Goal: Transaction & Acquisition: Purchase product/service

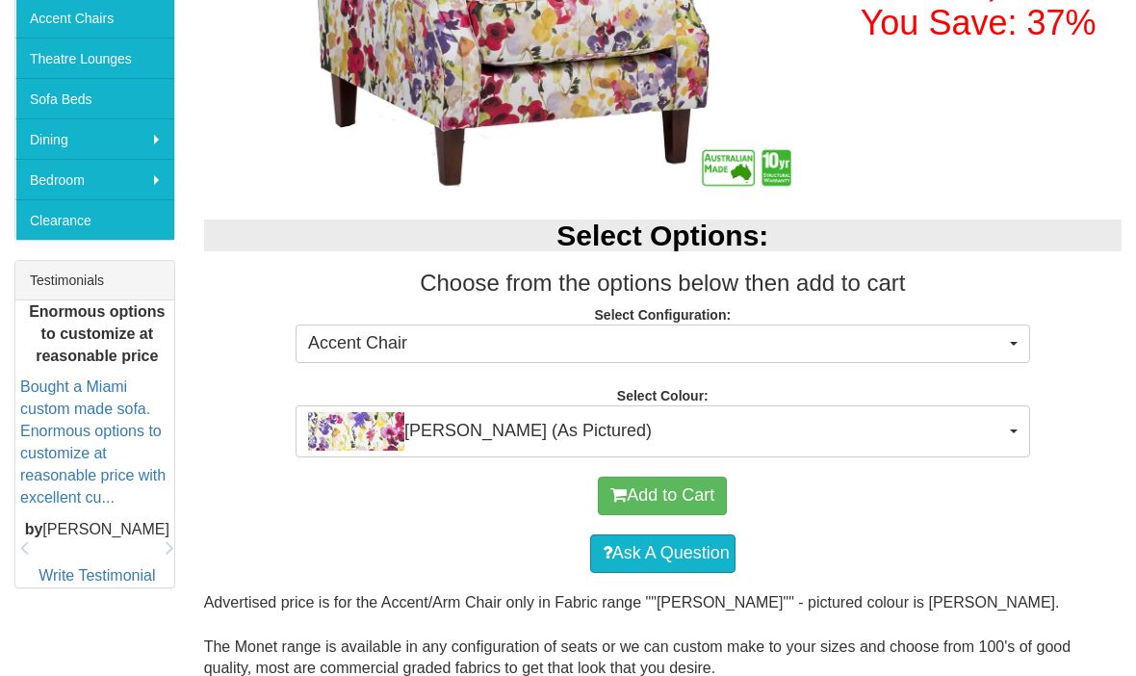
scroll to position [583, 0]
click at [1026, 428] on button "[PERSON_NAME] (As Pictured)" at bounding box center [662, 431] width 734 height 52
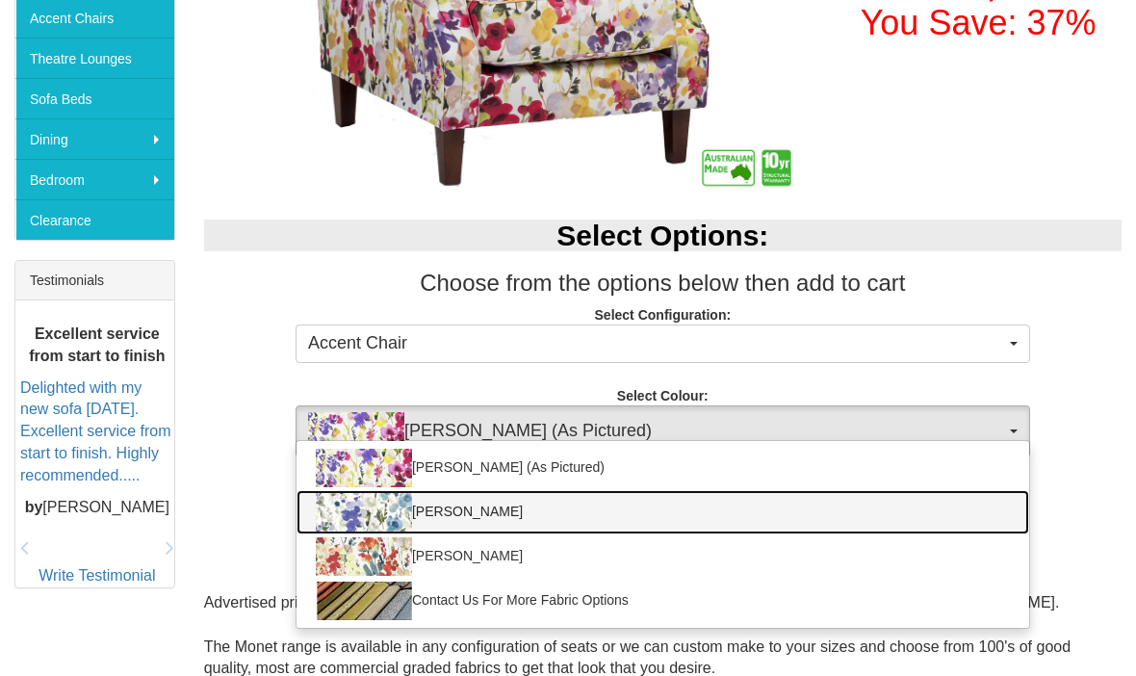
click at [348, 521] on img at bounding box center [364, 512] width 96 height 38
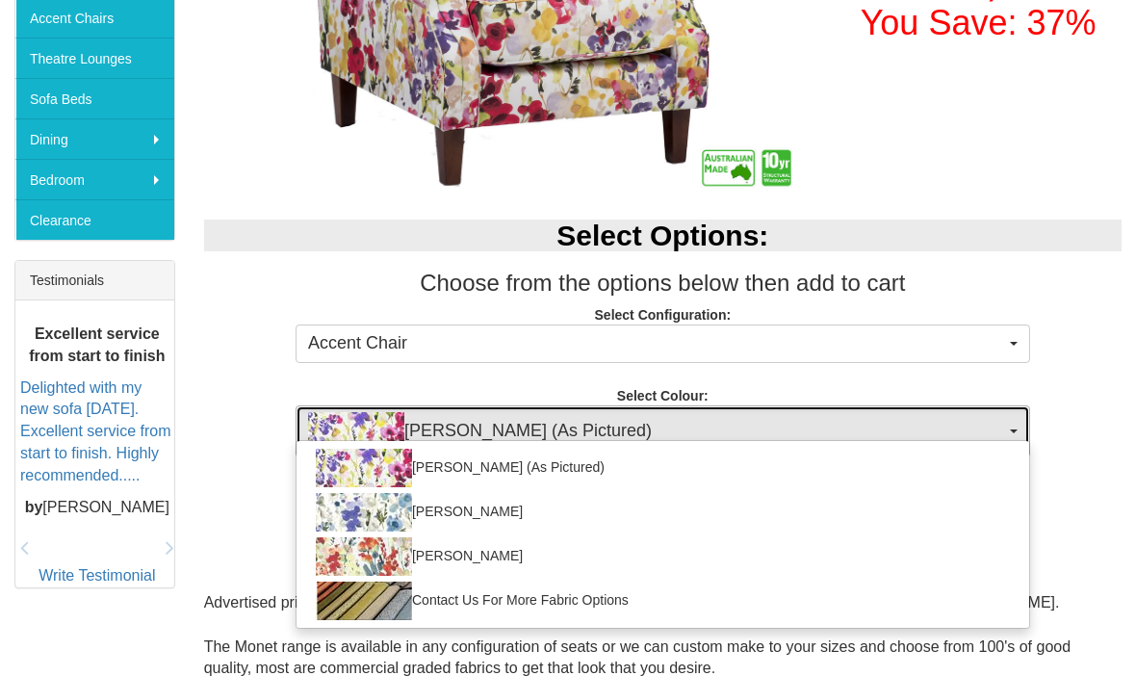
select select "769"
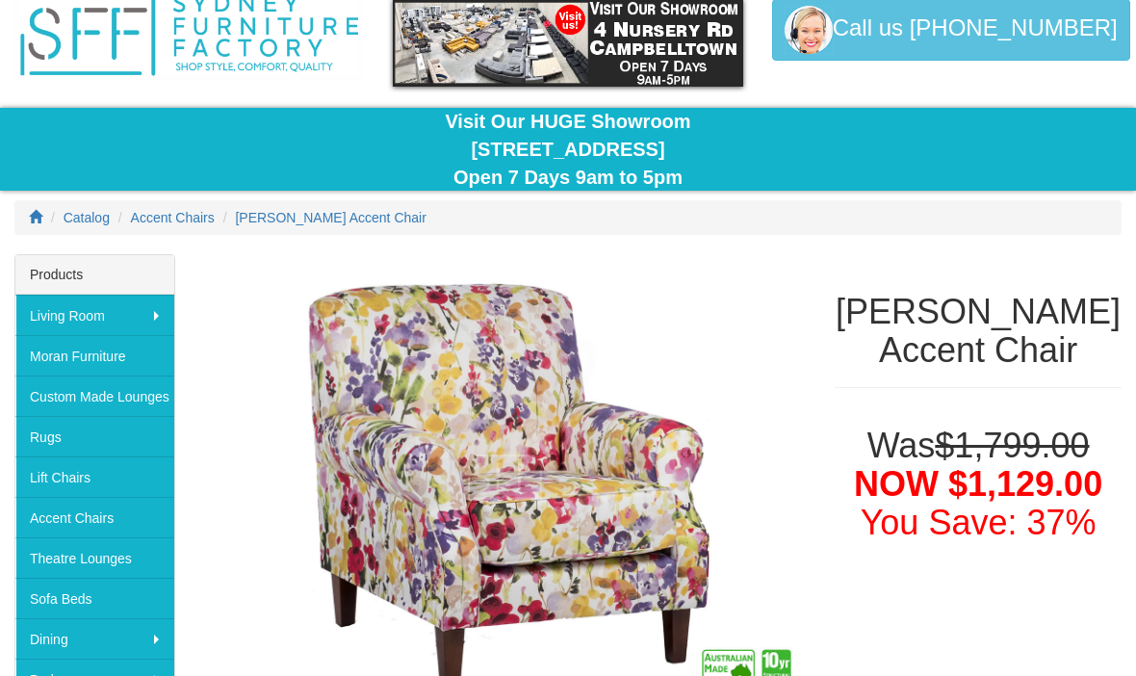
scroll to position [0, 0]
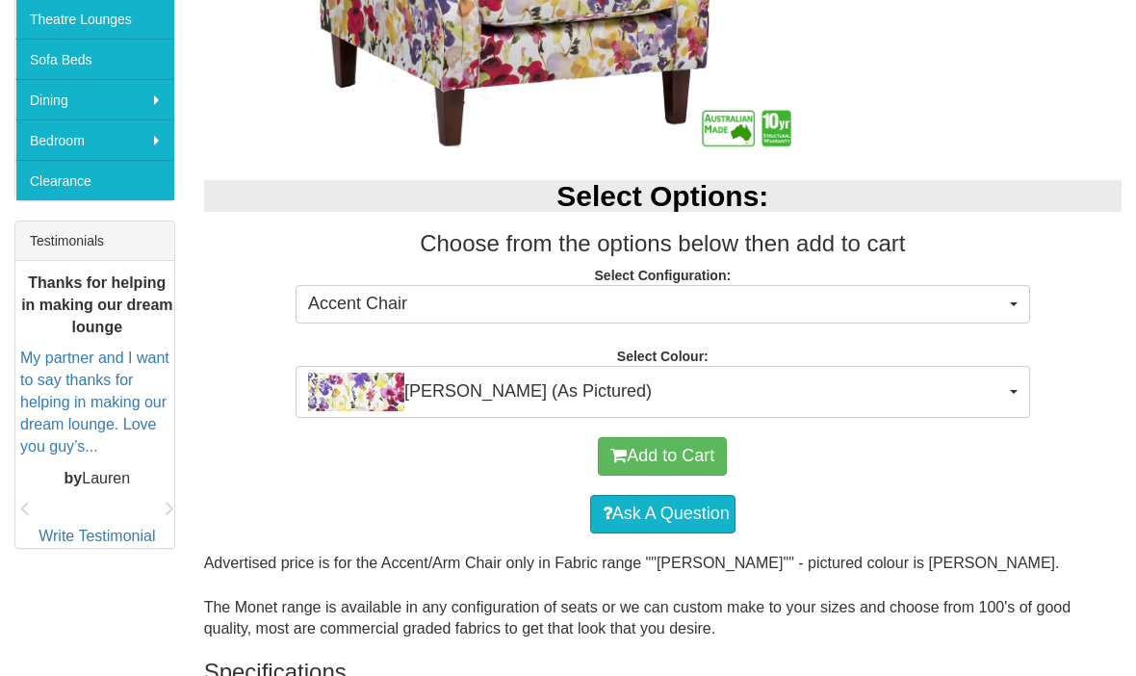
scroll to position [623, 0]
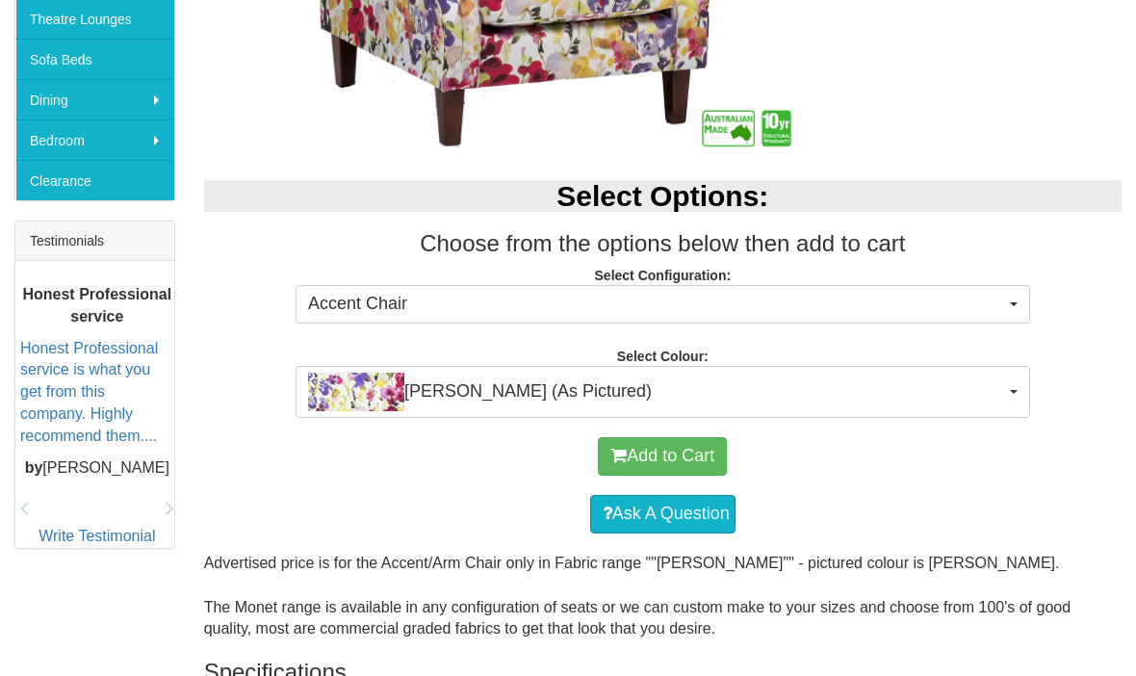
click at [1007, 397] on button "[PERSON_NAME] (As Pictured)" at bounding box center [662, 392] width 734 height 52
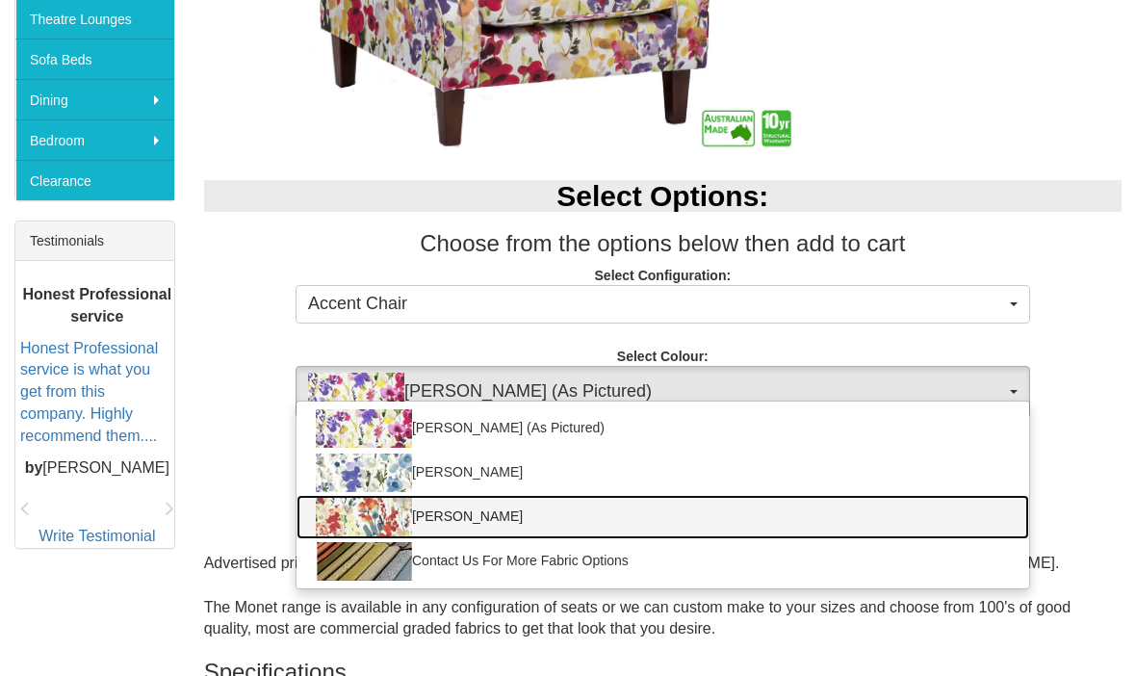
click at [356, 523] on img at bounding box center [364, 517] width 96 height 38
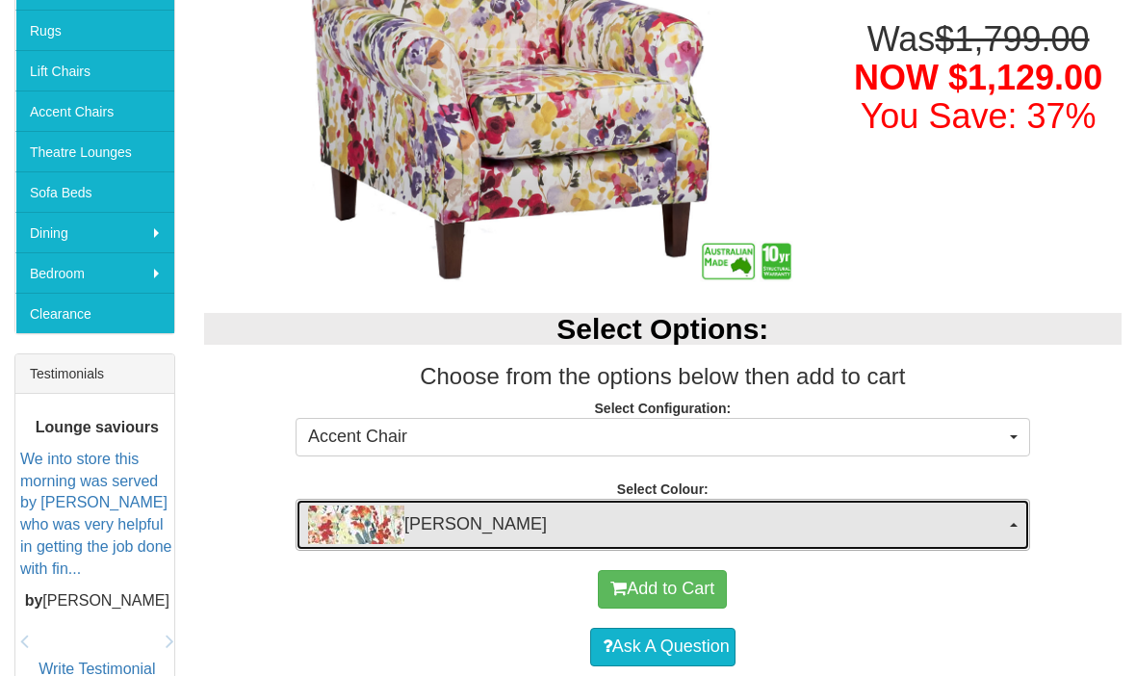
scroll to position [490, 0]
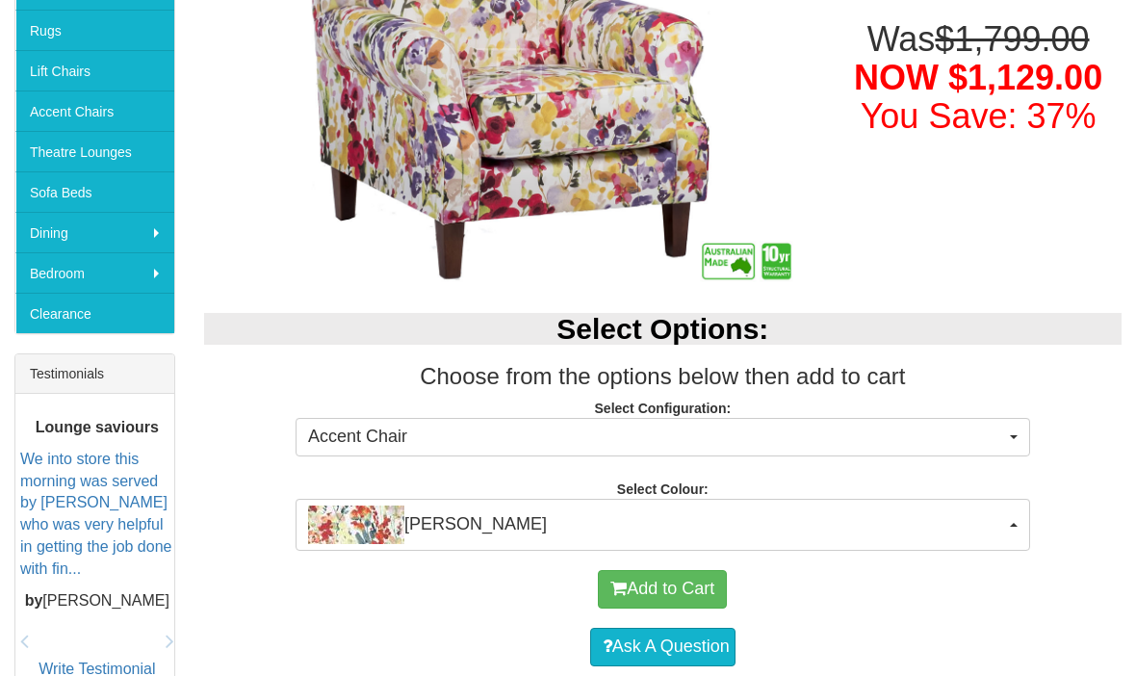
click at [1020, 443] on button "Accent Chair" at bounding box center [662, 437] width 734 height 38
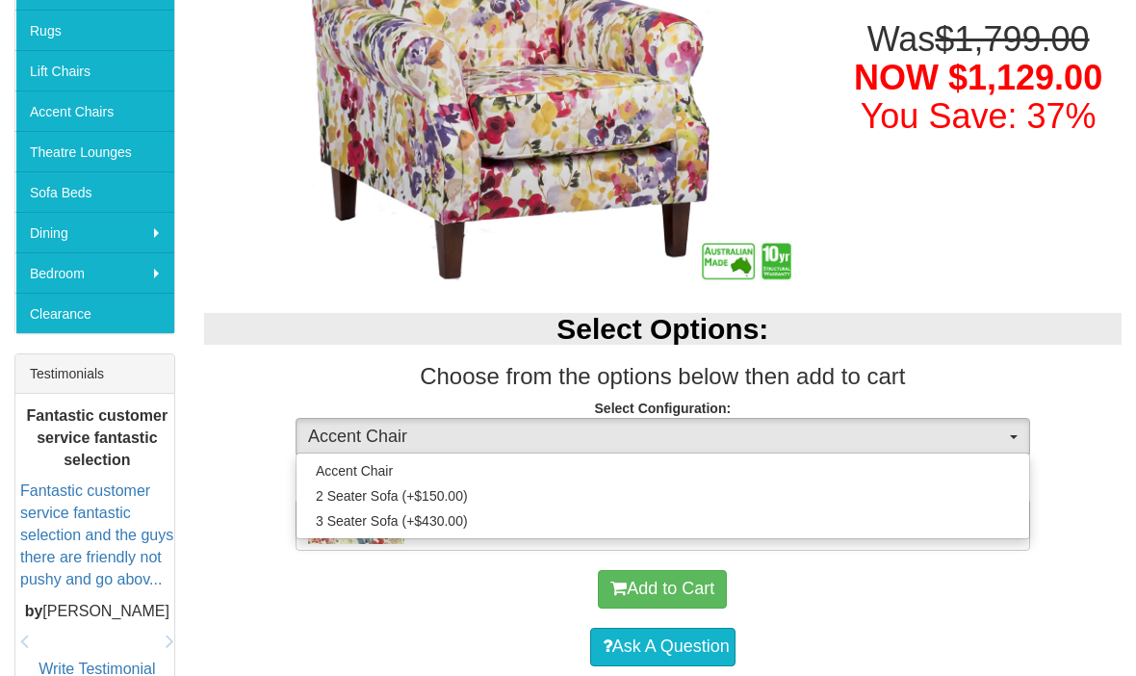
click at [1044, 295] on div at bounding box center [568, 338] width 1136 height 676
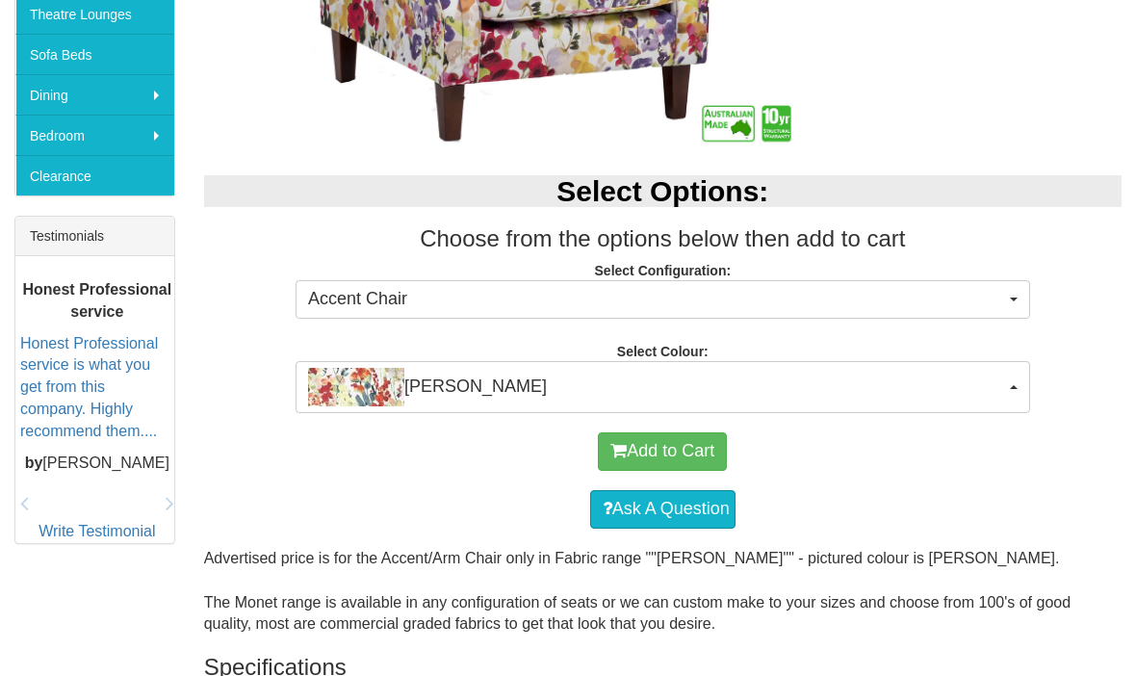
scroll to position [628, 0]
click at [1002, 406] on button "[PERSON_NAME]" at bounding box center [662, 387] width 734 height 52
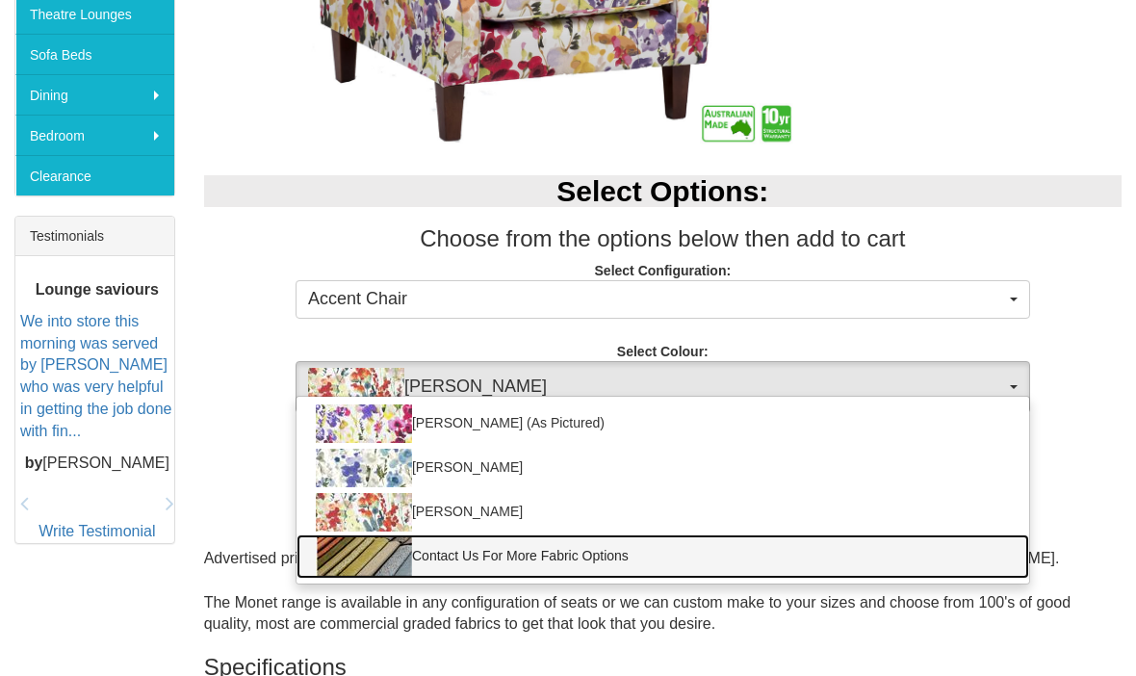
click at [907, 574] on link "Contact Us For More Fabric Options" at bounding box center [662, 556] width 732 height 44
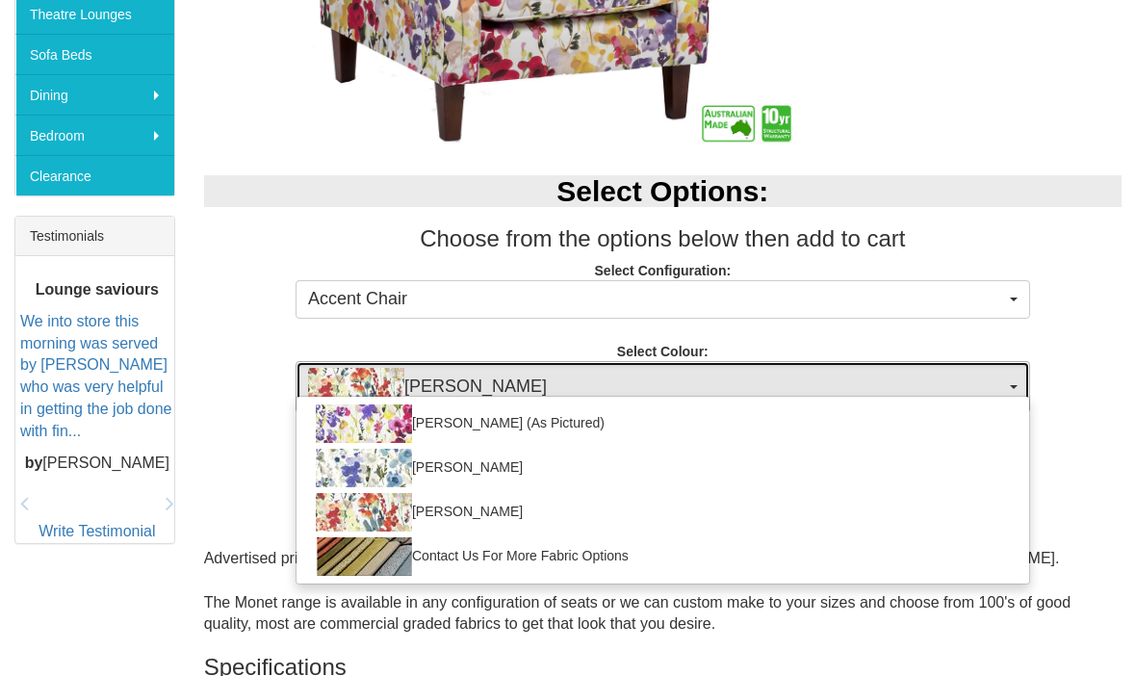
select select "493"
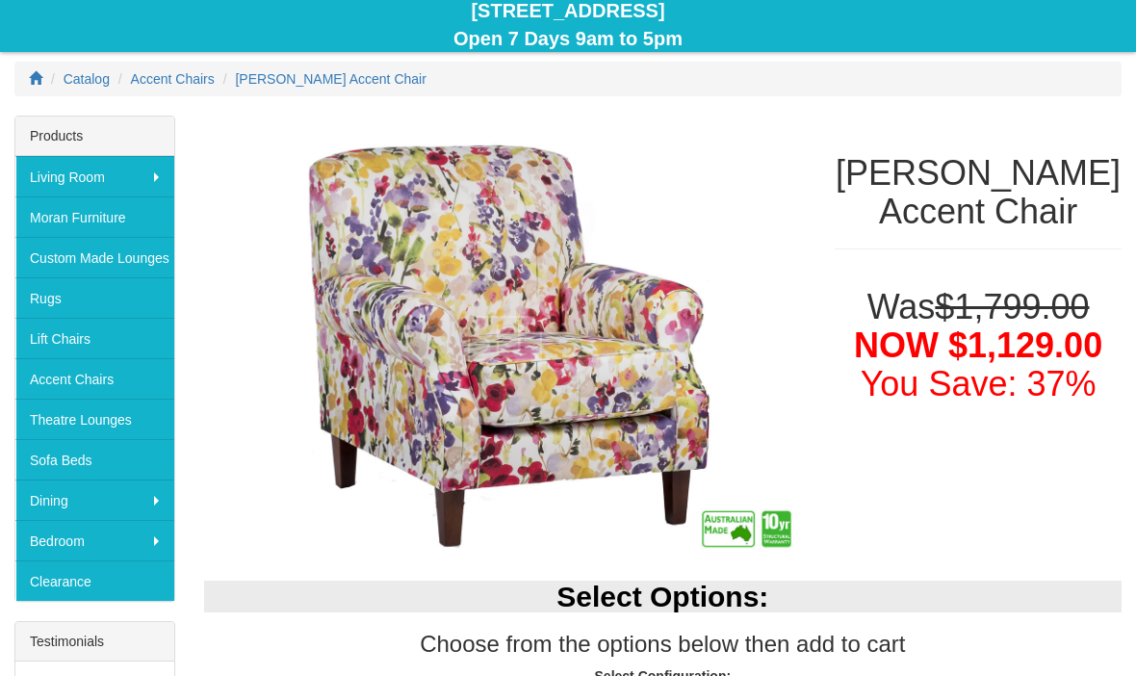
scroll to position [189, 0]
